Goal: Task Accomplishment & Management: Manage account settings

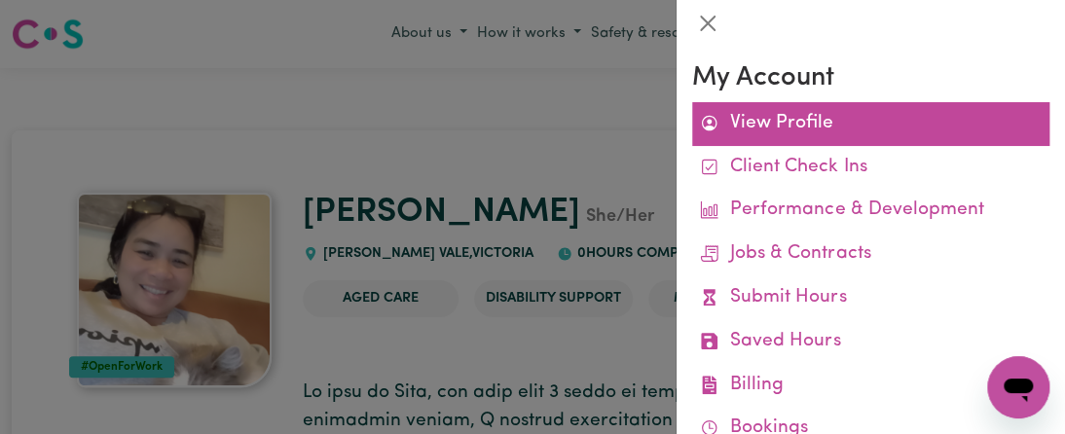
click at [754, 123] on link "View Profile" at bounding box center [870, 124] width 357 height 44
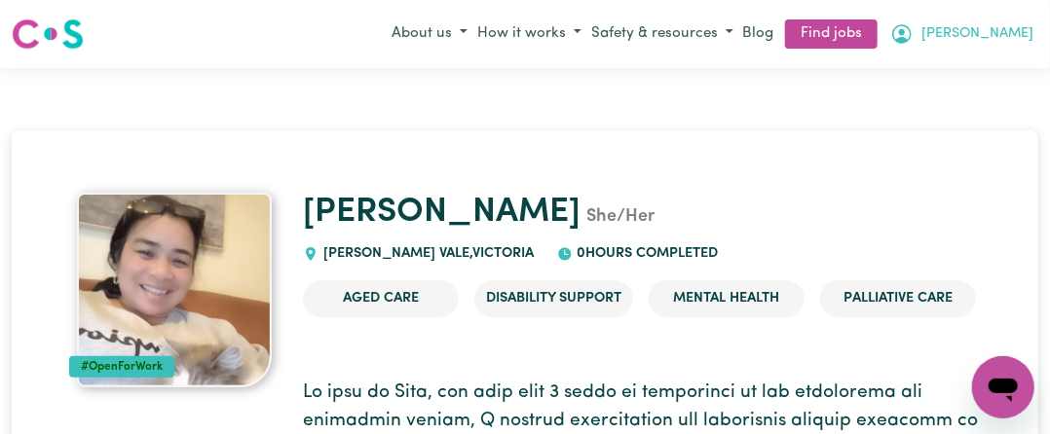
click at [1009, 42] on span "[PERSON_NAME]" at bounding box center [977, 33] width 112 height 21
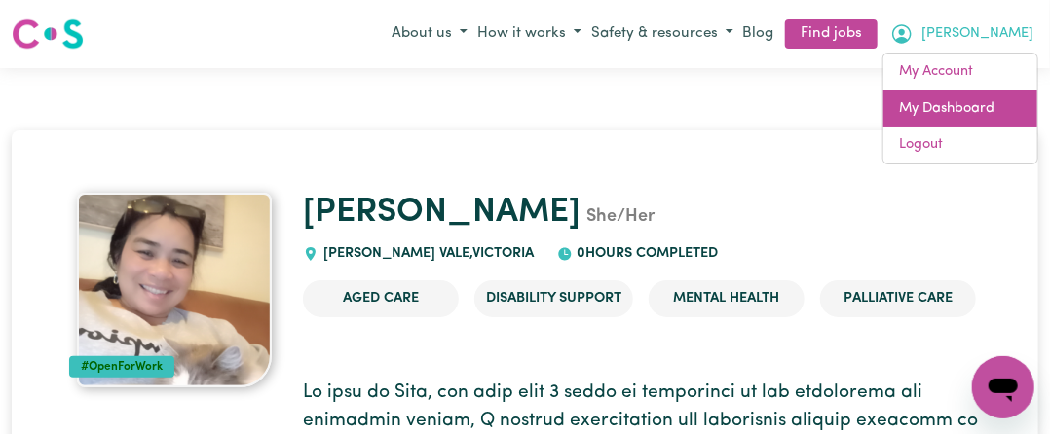
click at [974, 110] on link "My Dashboard" at bounding box center [960, 109] width 154 height 37
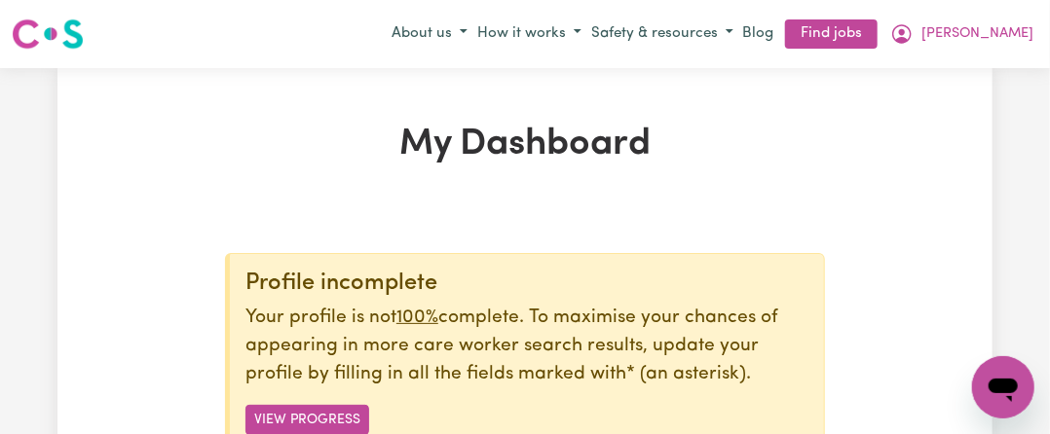
scroll to position [292, 0]
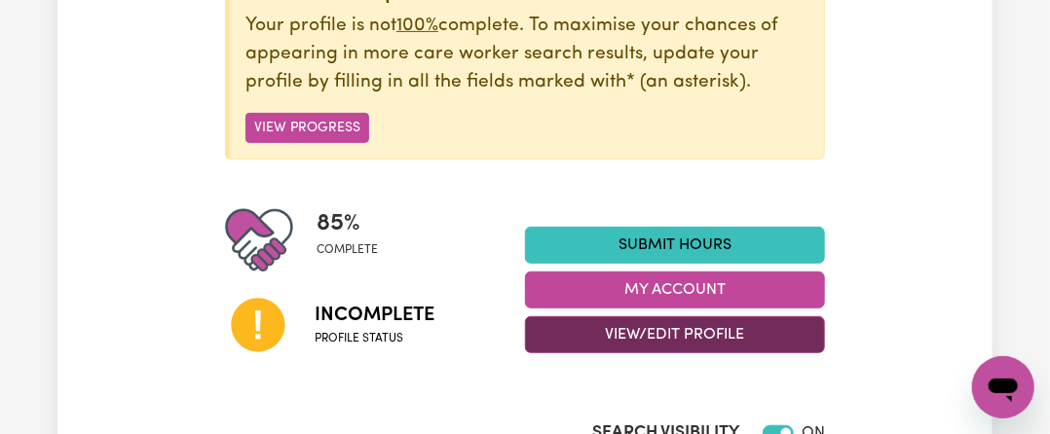
click at [676, 338] on button "View/Edit Profile" at bounding box center [675, 334] width 300 height 37
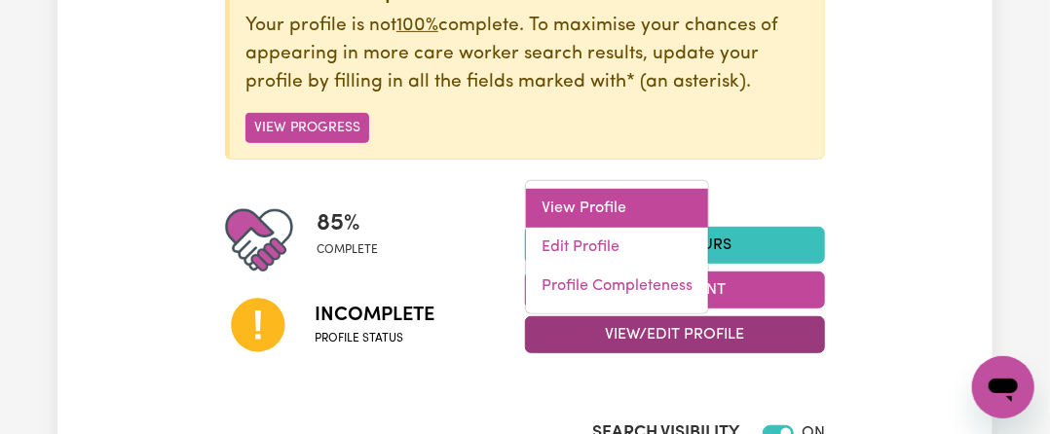
click at [609, 205] on link "View Profile" at bounding box center [617, 208] width 182 height 39
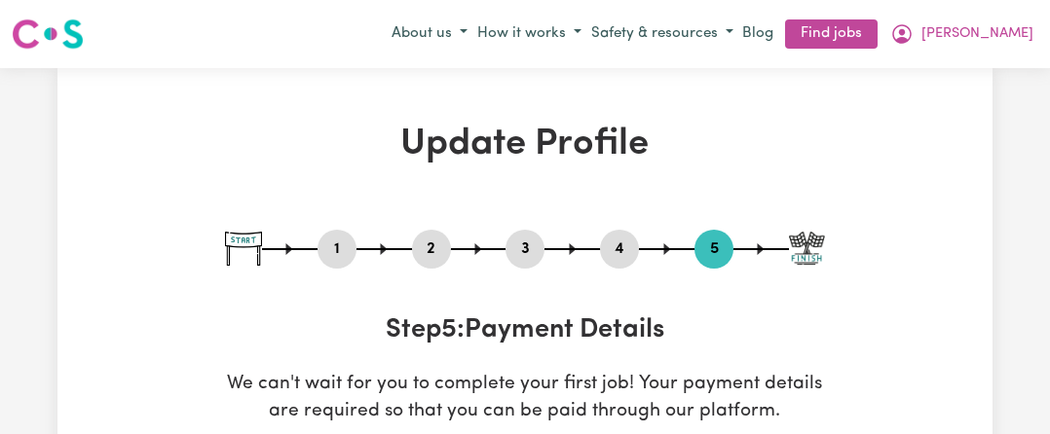
select select "I am providing services privately on my own"
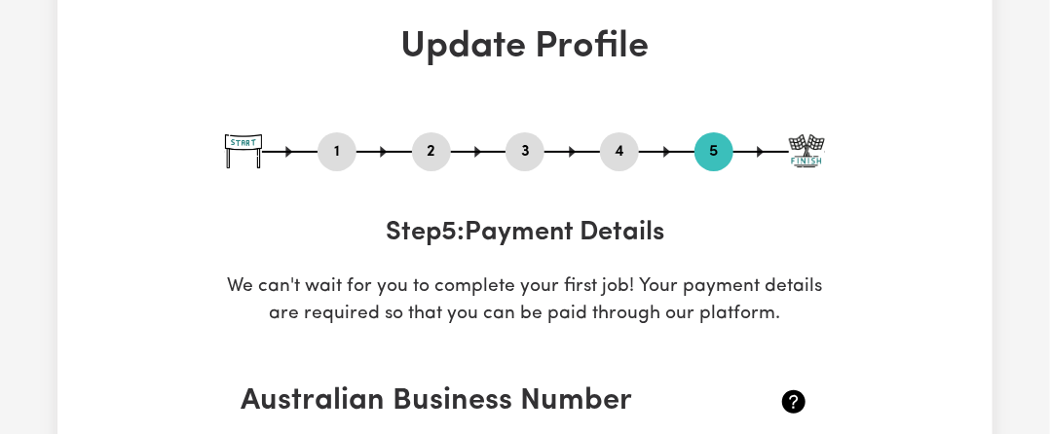
scroll to position [12, 0]
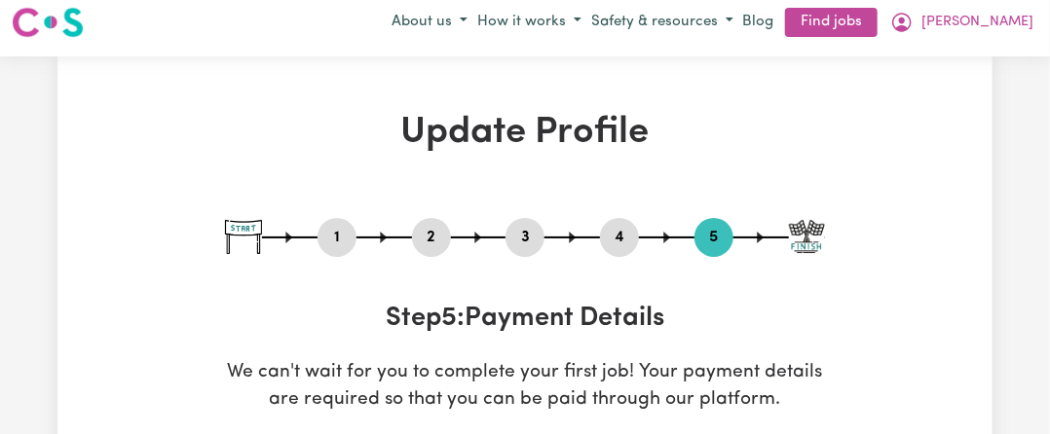
click at [520, 240] on button "3" at bounding box center [524, 237] width 39 height 25
select select "2025"
select select "Certificate III (Individual Support)"
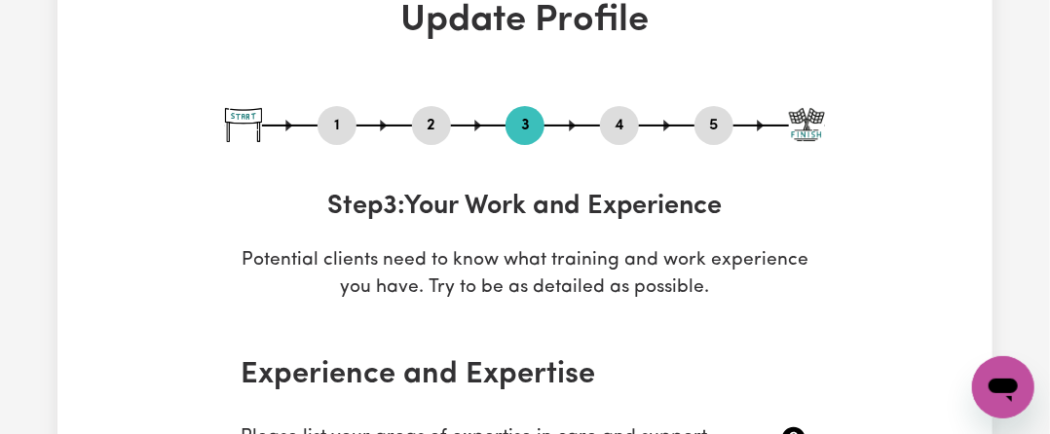
scroll to position [109, 0]
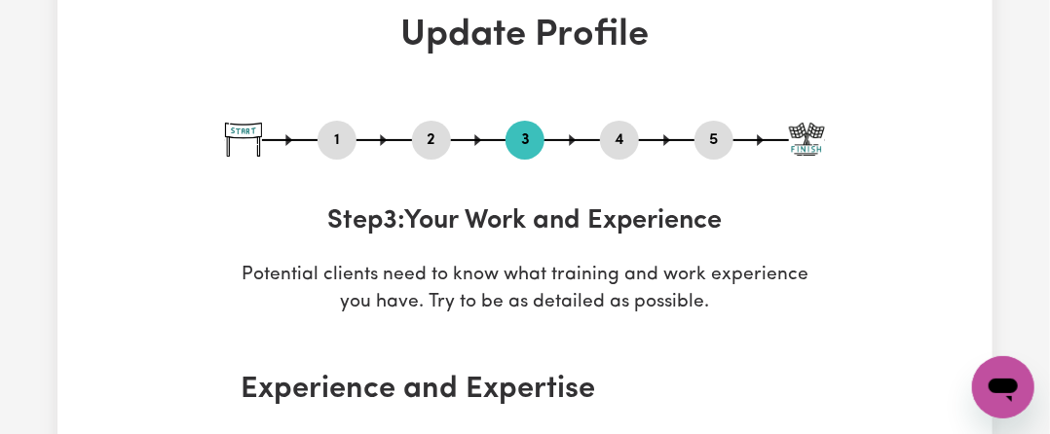
click at [433, 138] on button "2" at bounding box center [431, 140] width 39 height 25
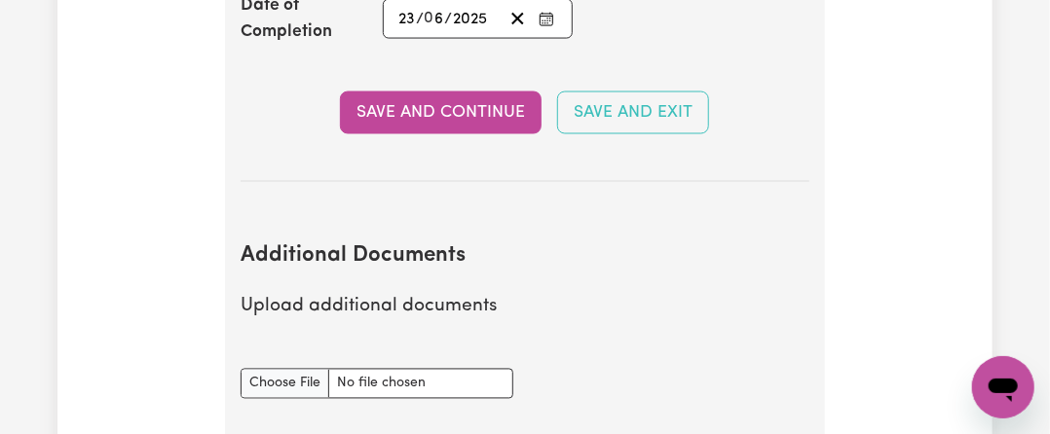
scroll to position [3858, 0]
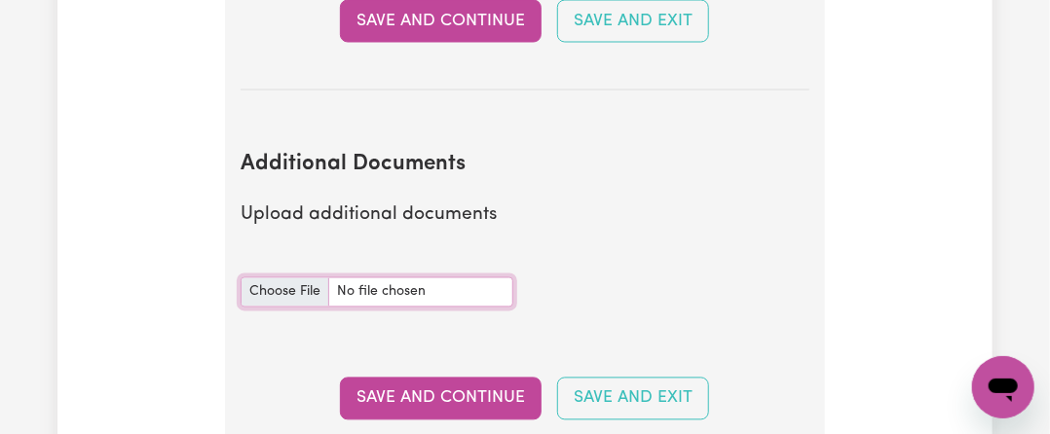
click at [288, 279] on input "Additional Documents document" at bounding box center [376, 292] width 273 height 30
click at [298, 287] on input "Additional Documents document" at bounding box center [376, 292] width 273 height 30
type input "C:\fakepath\NDIS_Worker_Orientation_Completion_Certificate.pdf"
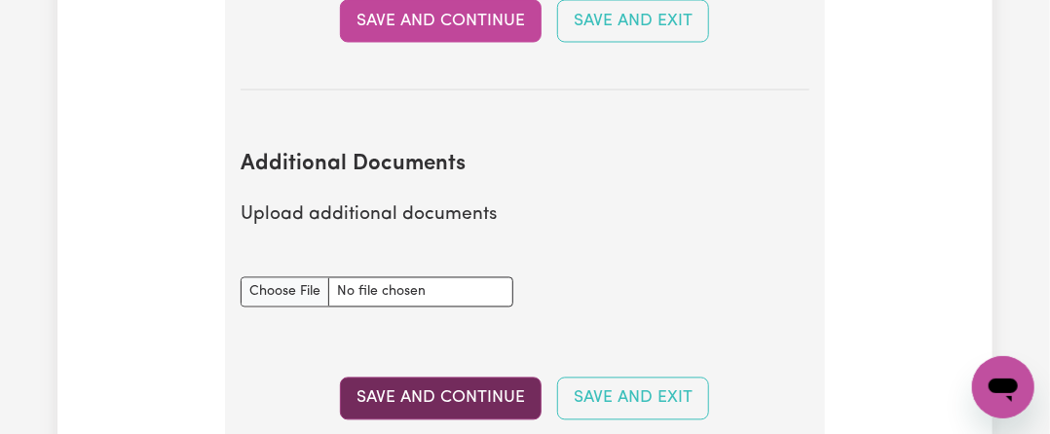
click at [490, 385] on button "Save and Continue" at bounding box center [441, 399] width 202 height 43
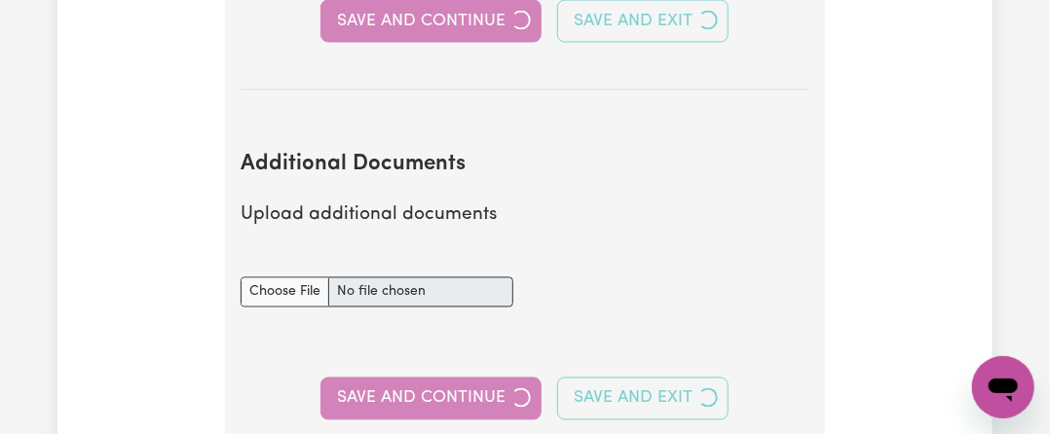
select select "2025"
select select "Certificate III (Individual Support)"
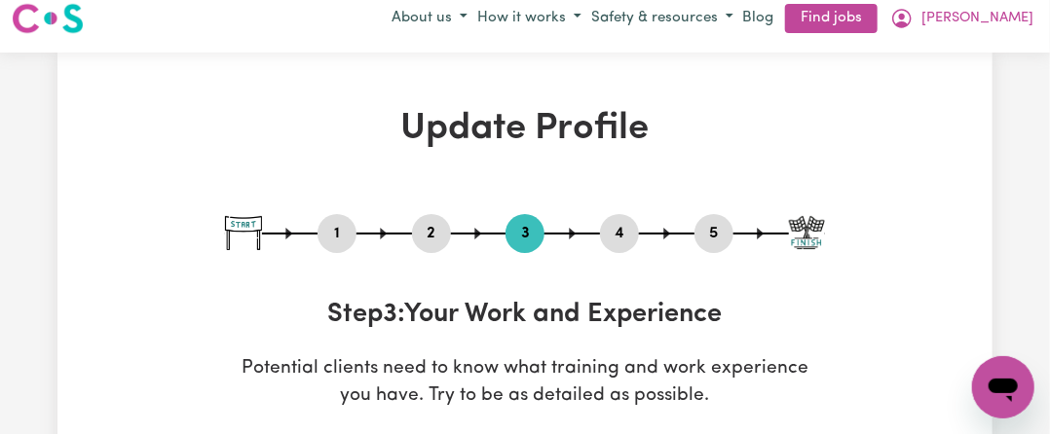
scroll to position [0, 0]
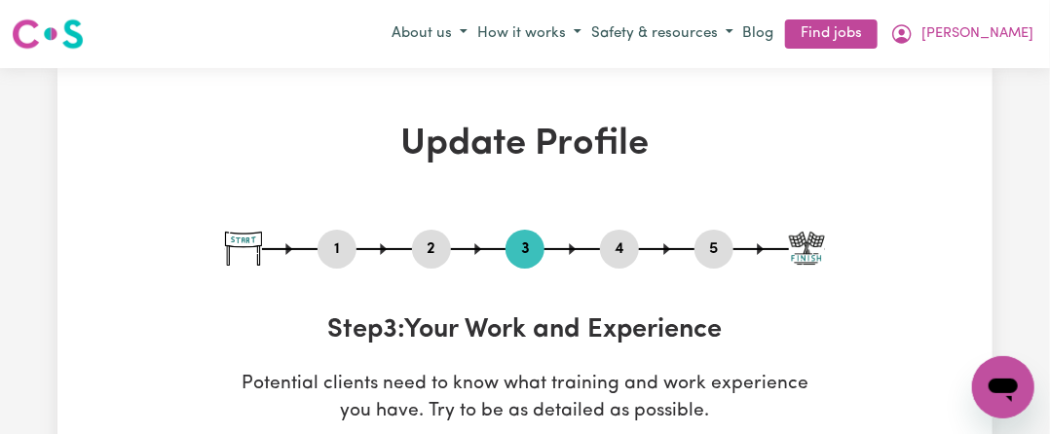
click at [341, 252] on button "1" at bounding box center [336, 249] width 39 height 25
select select "[DEMOGRAPHIC_DATA]"
select select "Australian PR"
select select "Studying a healthcare related degree or qualification"
select select "46"
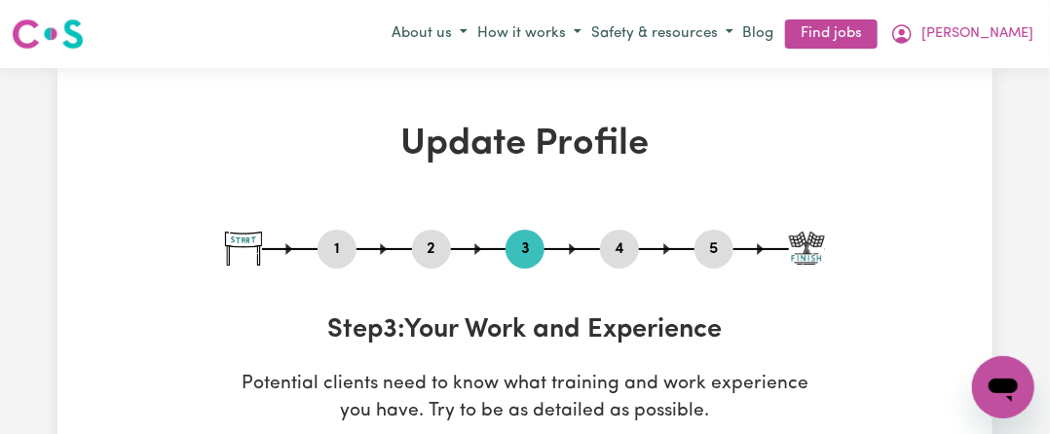
select select "56"
select select "70"
select select "90"
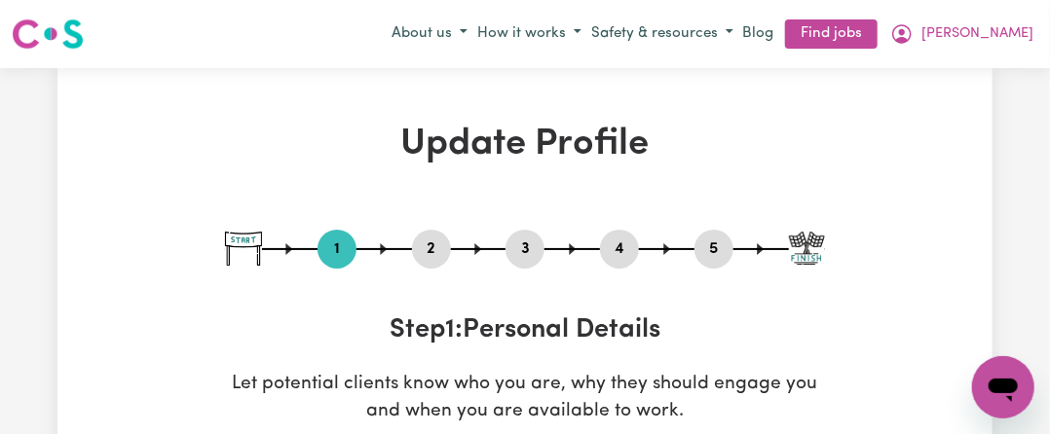
click at [425, 244] on button "2" at bounding box center [431, 249] width 39 height 25
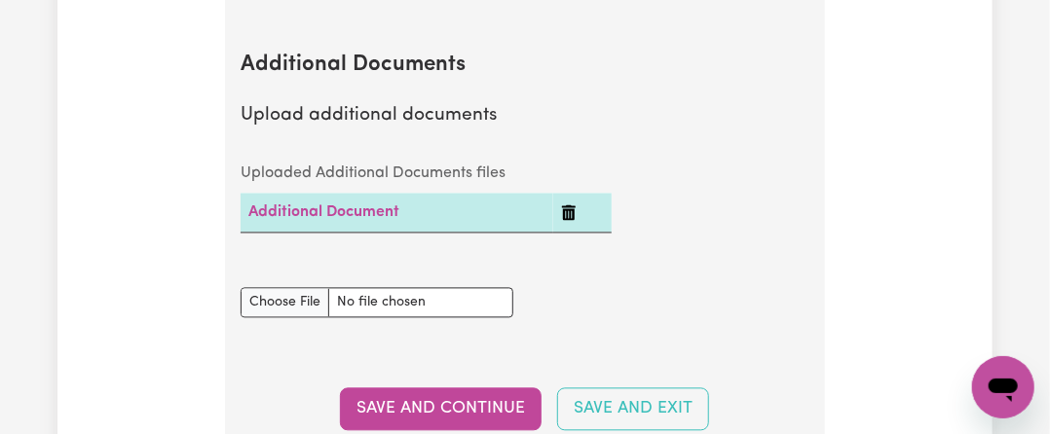
scroll to position [3992, 0]
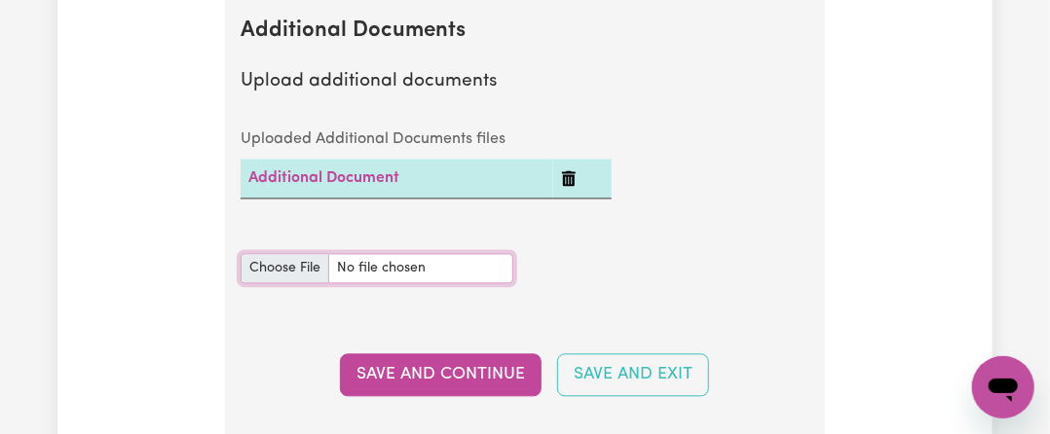
click at [261, 265] on input "Additional Documents document" at bounding box center [376, 268] width 273 height 30
type input "C:\fakepath\20250721_202353.jpg"
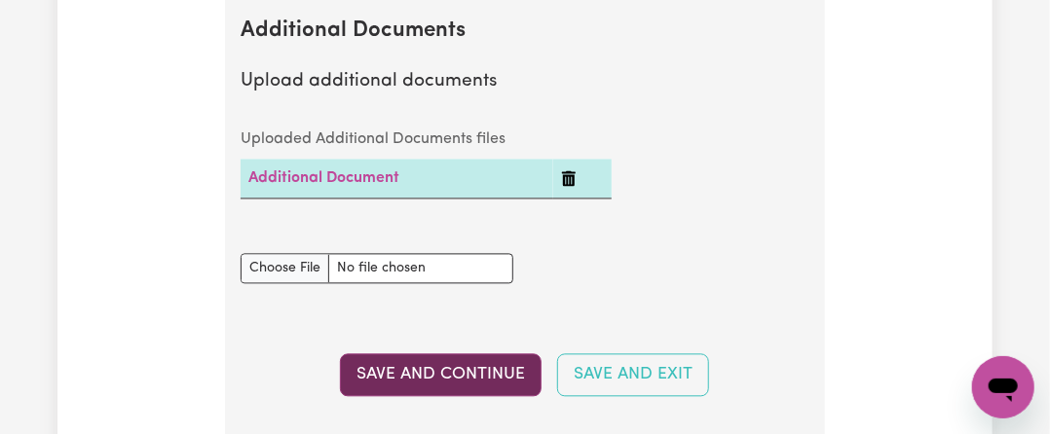
click at [403, 374] on button "Save and Continue" at bounding box center [441, 374] width 202 height 43
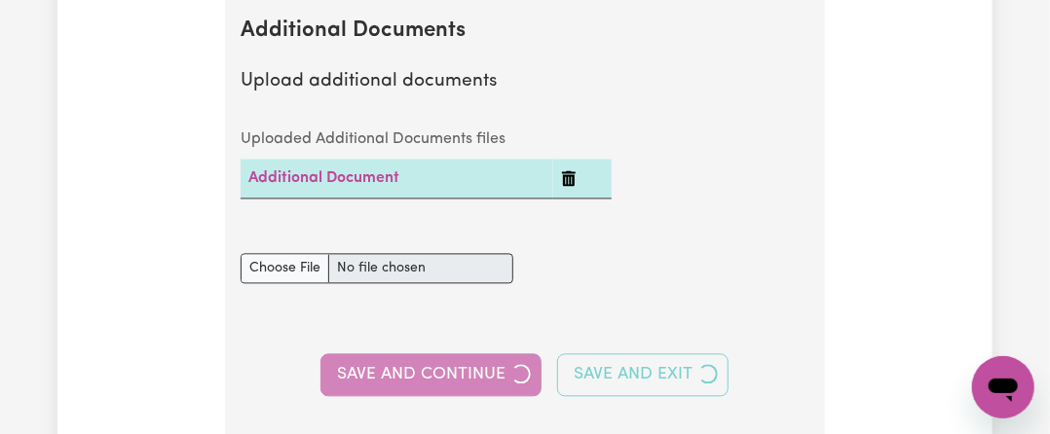
select select "2025"
select select "Certificate III (Individual Support)"
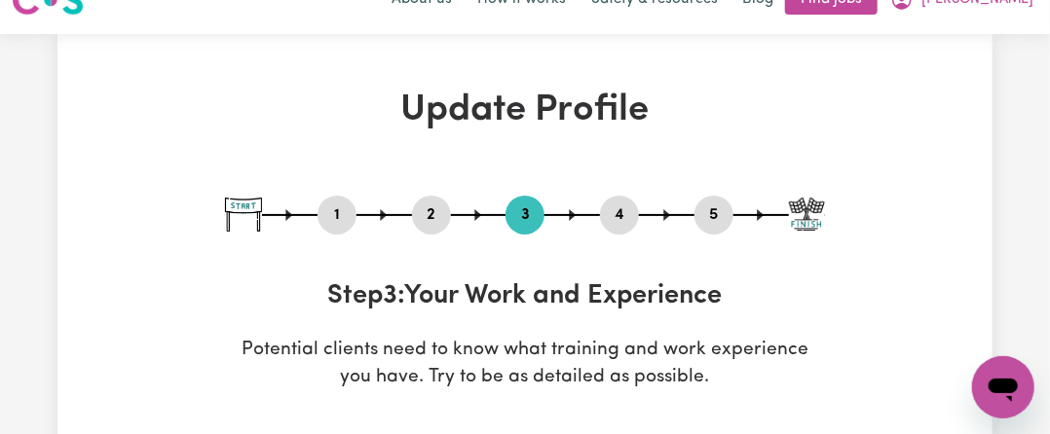
scroll to position [0, 0]
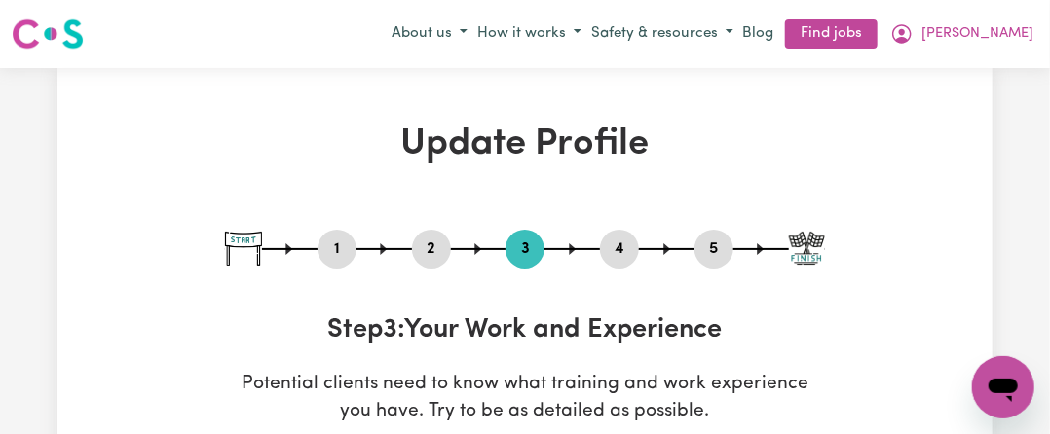
click at [617, 248] on button "4" at bounding box center [619, 249] width 39 height 25
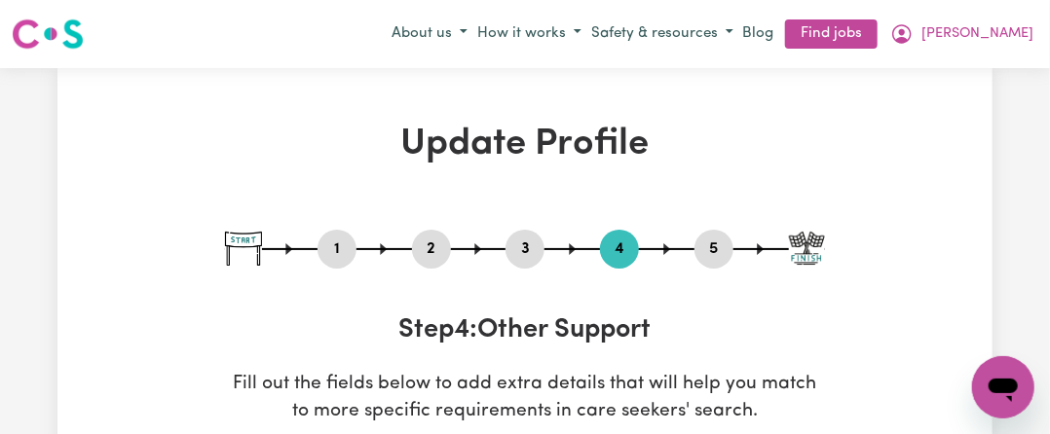
click at [709, 240] on button "5" at bounding box center [713, 249] width 39 height 25
select select "I am providing services privately on my own"
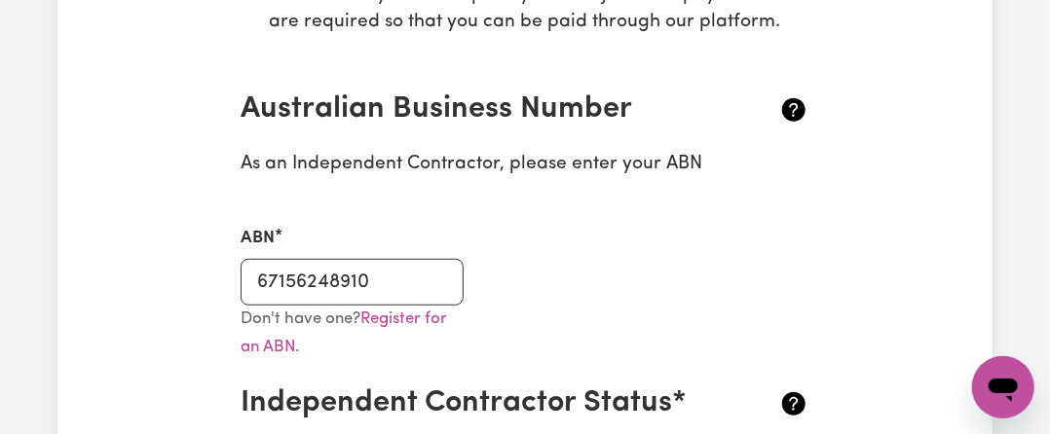
scroll to position [97, 0]
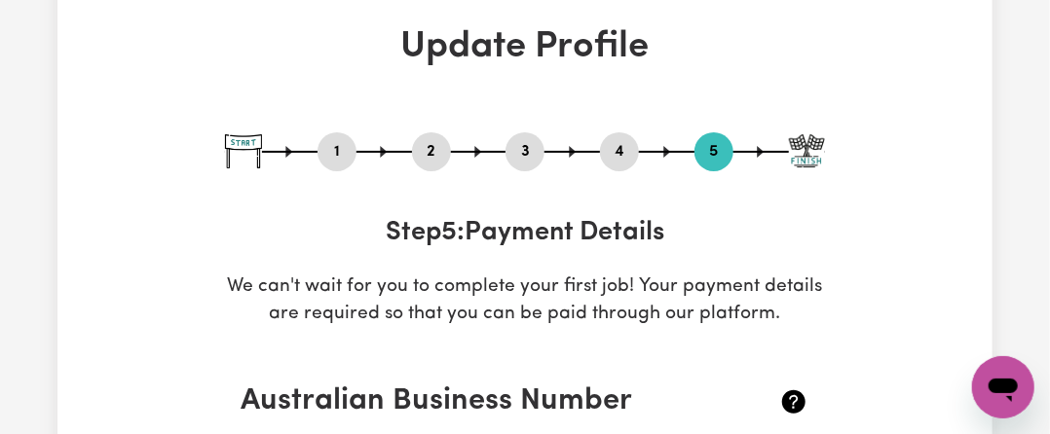
click at [523, 137] on div "3" at bounding box center [524, 151] width 39 height 39
click at [523, 143] on button "3" at bounding box center [524, 151] width 39 height 25
select select "2025"
select select "Certificate III (Individual Support)"
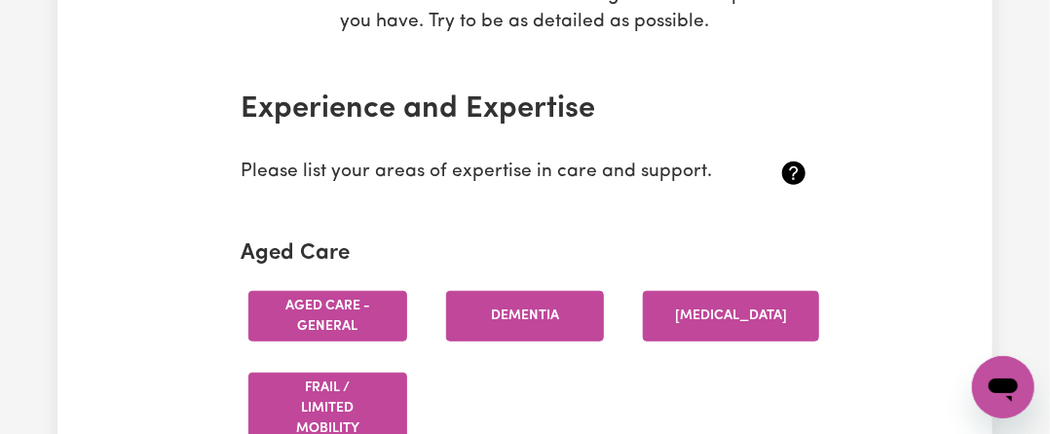
scroll to position [0, 0]
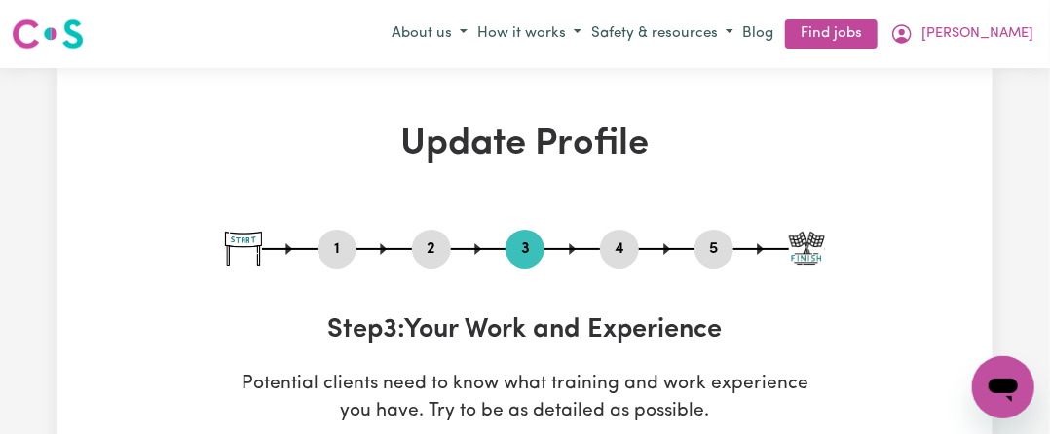
click at [607, 249] on button "4" at bounding box center [619, 249] width 39 height 25
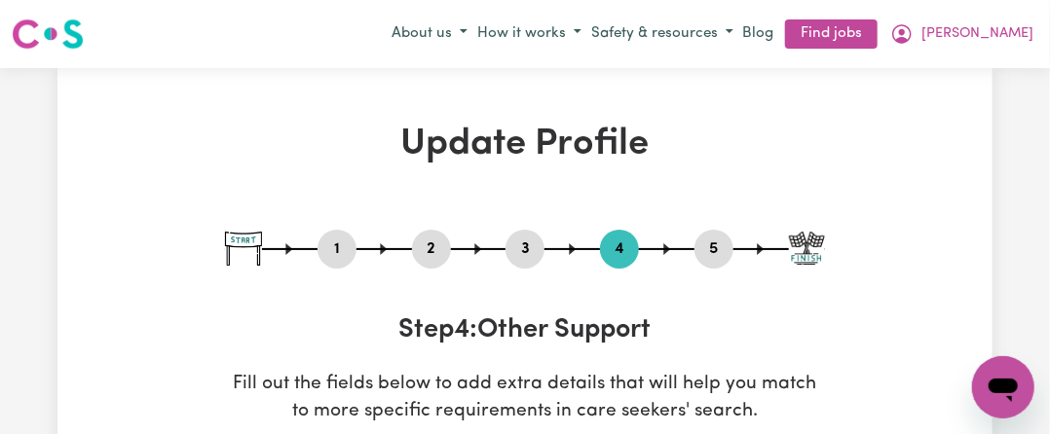
click at [422, 240] on button "2" at bounding box center [431, 249] width 39 height 25
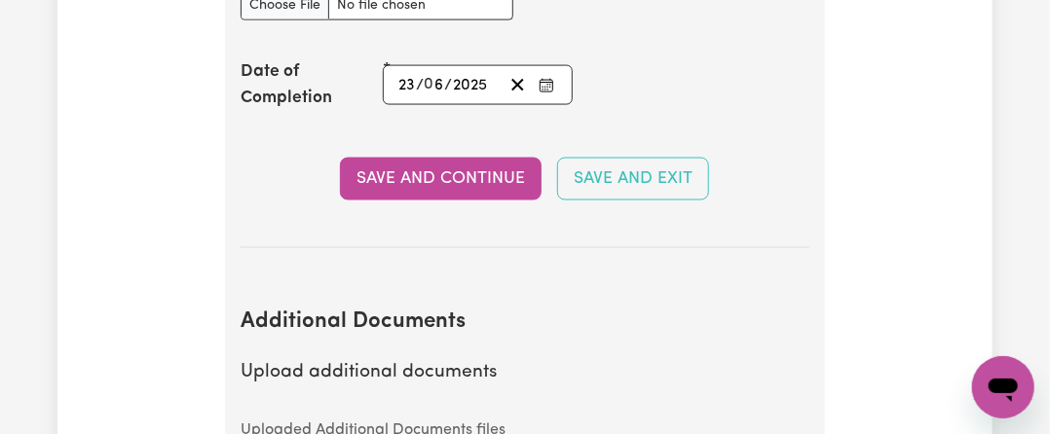
scroll to position [4089, 0]
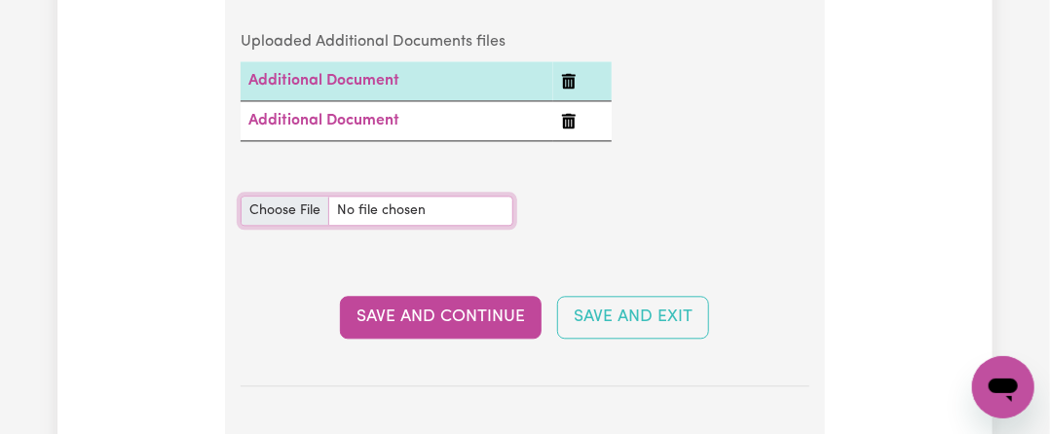
click at [302, 197] on input "Additional Documents document" at bounding box center [376, 211] width 273 height 30
type input "C:\fakepath\PaySlip (2).pdf"
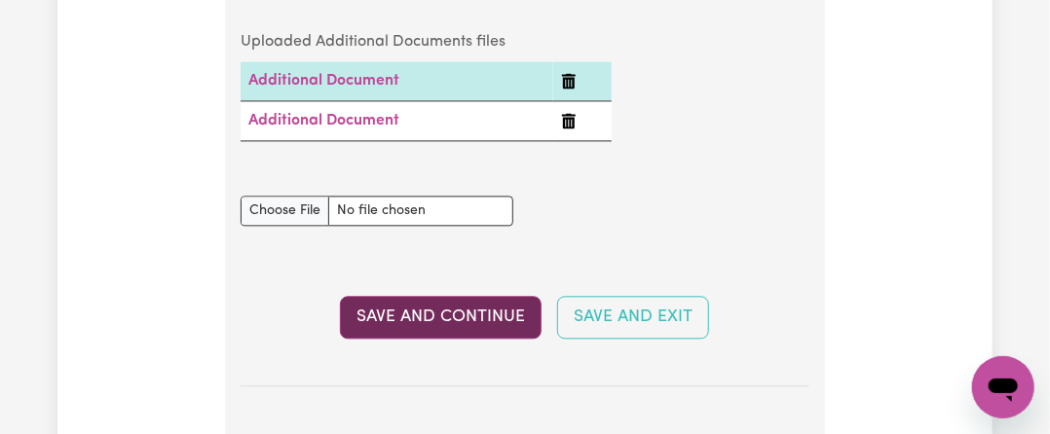
click at [472, 307] on button "Save and Continue" at bounding box center [441, 317] width 202 height 43
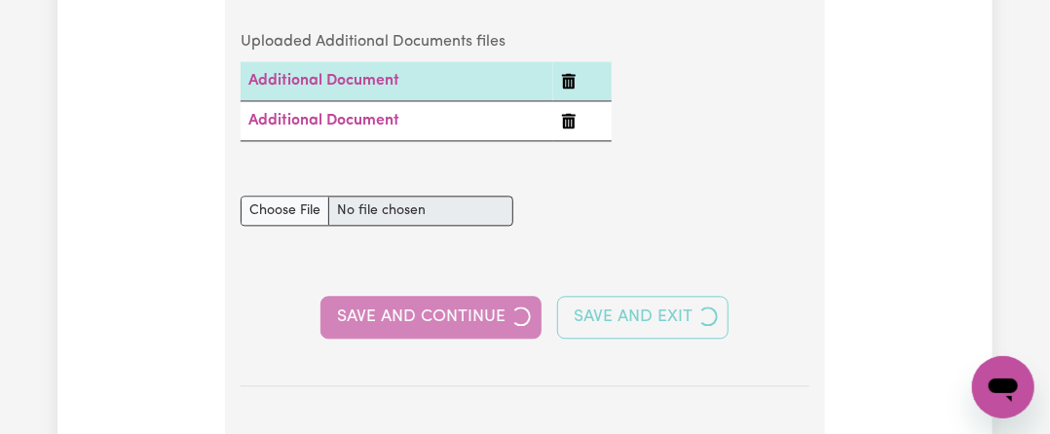
select select "2025"
select select "Certificate III (Individual Support)"
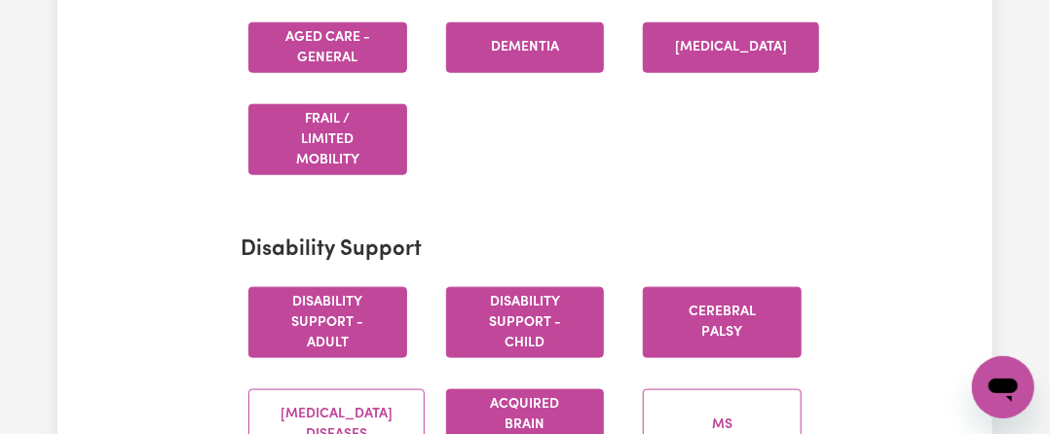
scroll to position [0, 0]
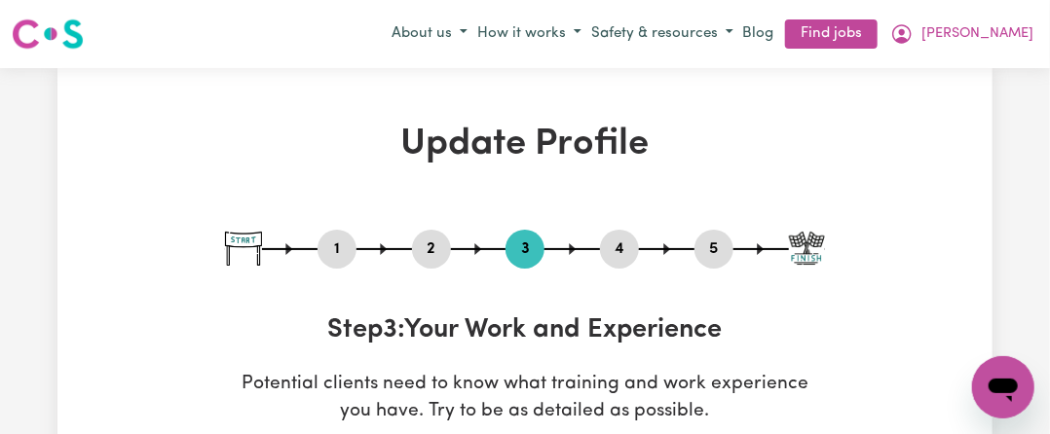
click at [431, 242] on button "2" at bounding box center [431, 249] width 39 height 25
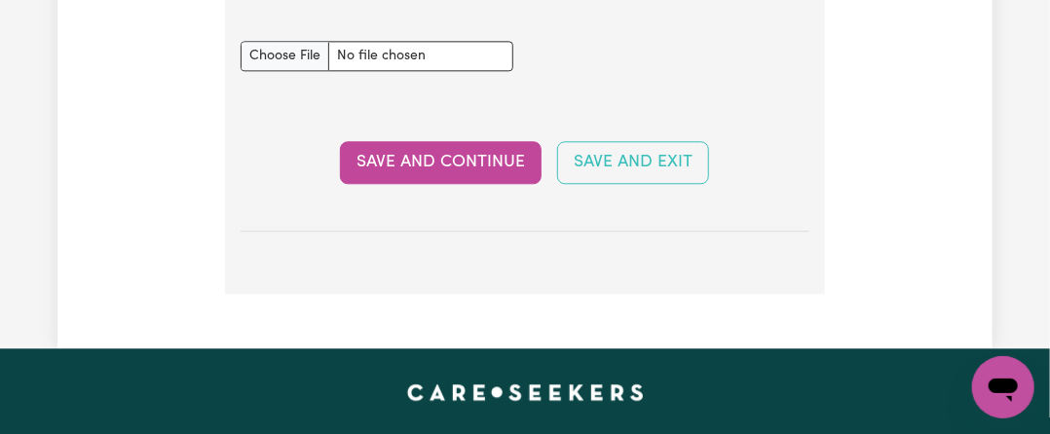
scroll to position [3992, 0]
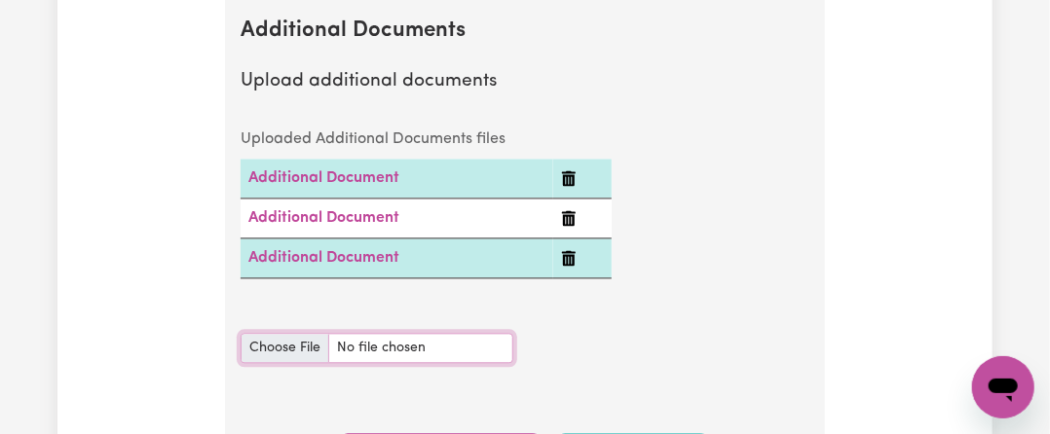
click at [273, 349] on input "Additional Documents document" at bounding box center [376, 348] width 273 height 30
type input "C:\fakepath\covid20230413-PolritKingnakorn-InternationalCertificate.pdf"
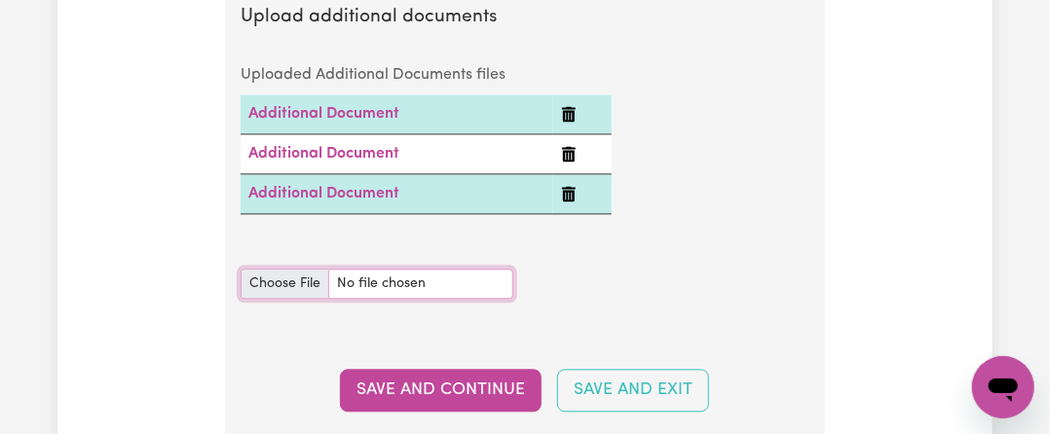
scroll to position [4089, 0]
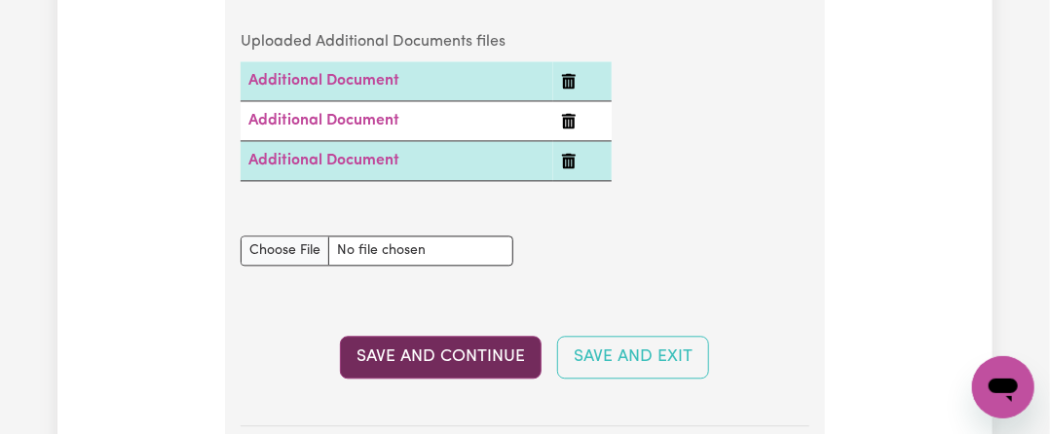
click at [419, 351] on button "Save and Continue" at bounding box center [441, 357] width 202 height 43
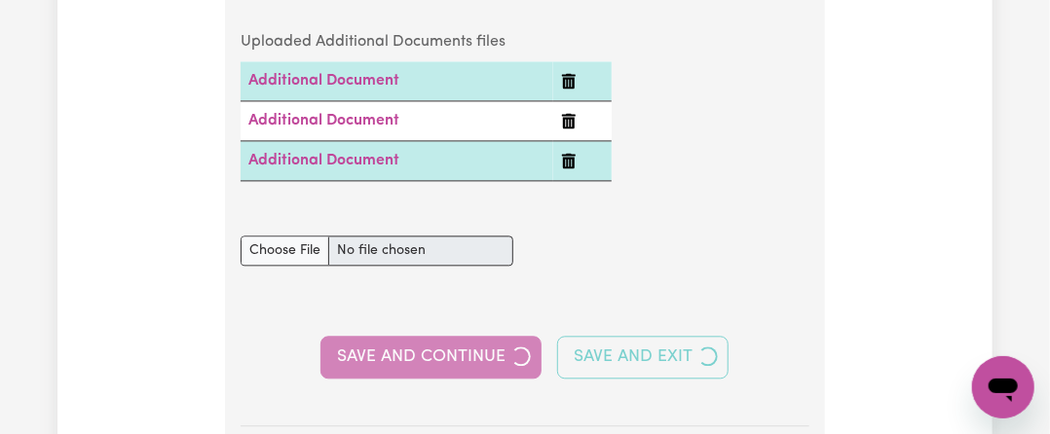
select select "2025"
select select "Certificate III (Individual Support)"
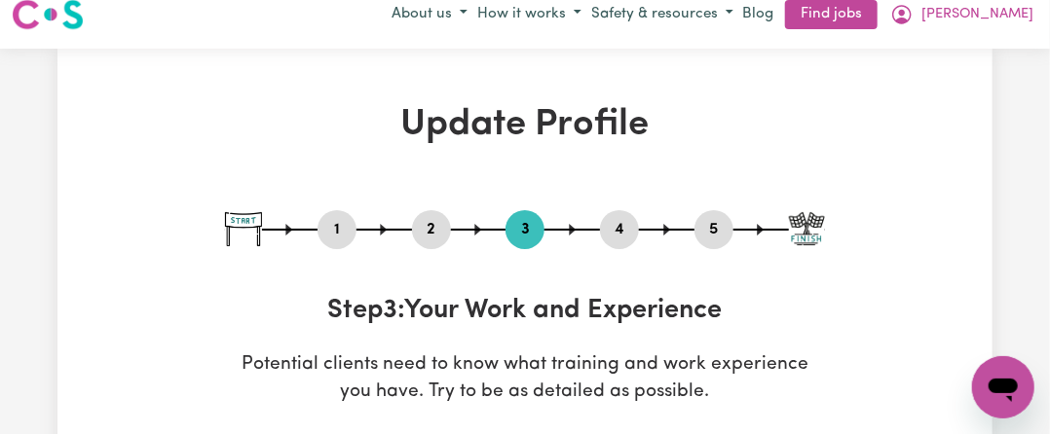
scroll to position [0, 0]
